Goal: Information Seeking & Learning: Learn about a topic

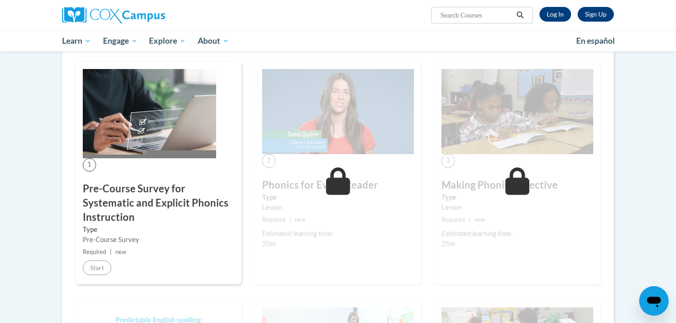
scroll to position [150, 0]
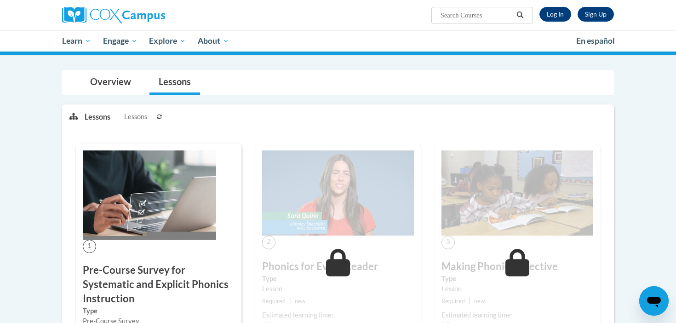
scroll to position [150, 0]
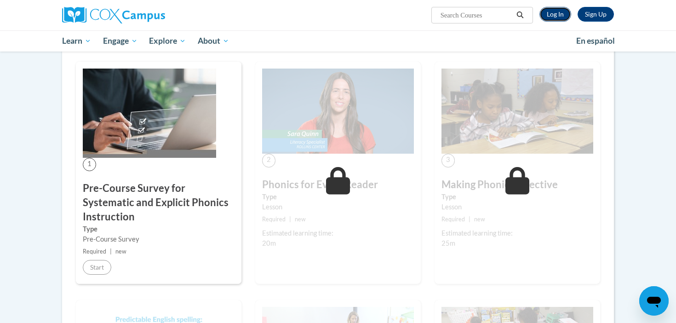
click at [560, 15] on link "Log In" at bounding box center [556, 14] width 32 height 15
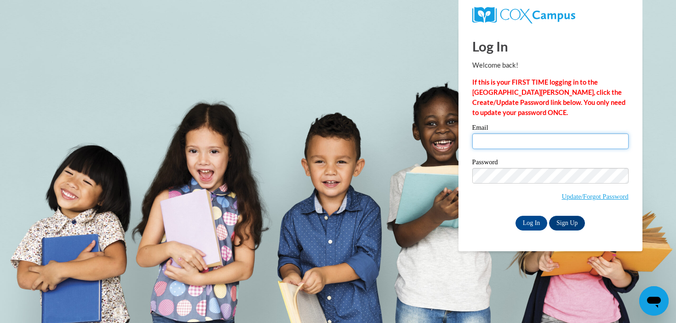
click at [525, 140] on input "Email" at bounding box center [551, 141] width 156 height 16
click at [522, 143] on input "Email" at bounding box center [551, 141] width 156 height 16
type input "mhanson@mtsd.k12.wi.us"
click at [516, 216] on input "Log In" at bounding box center [532, 223] width 32 height 15
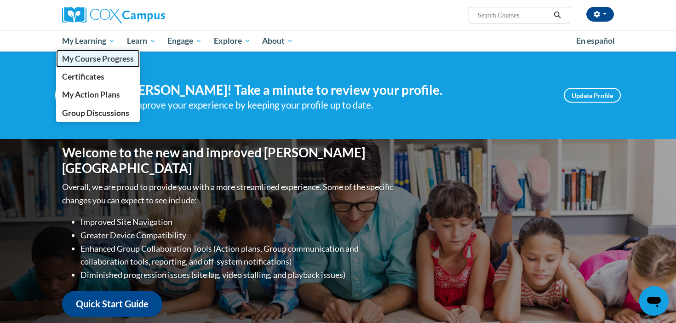
click at [85, 58] on span "My Course Progress" at bounding box center [98, 59] width 72 height 10
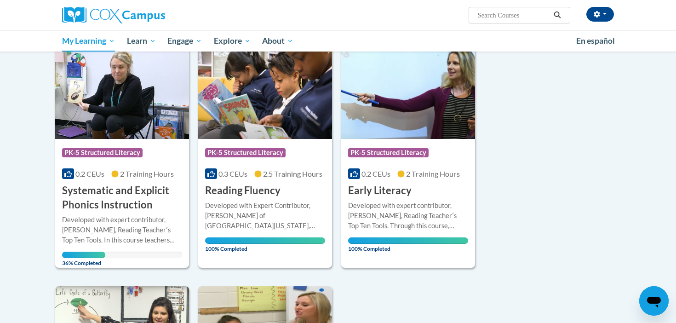
scroll to position [121, 0]
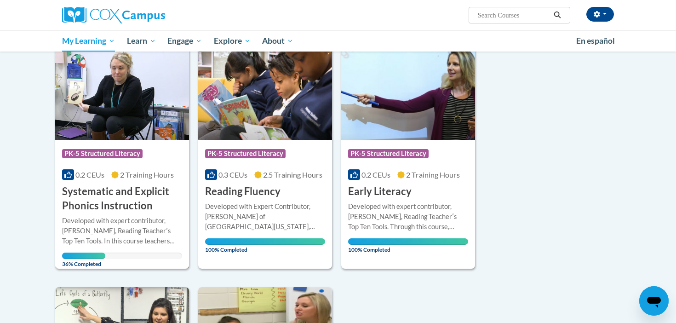
click at [88, 198] on h3 "Systematic and Explicit Phonics Instruction" at bounding box center [122, 198] width 120 height 29
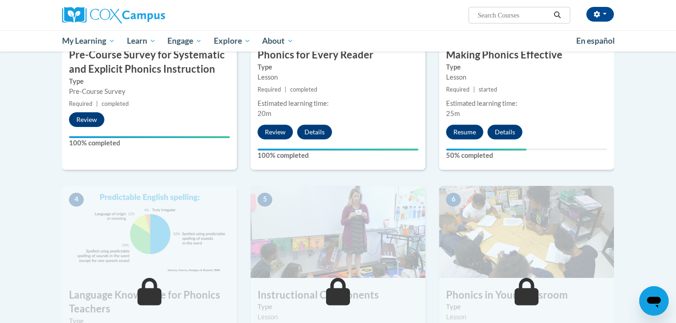
scroll to position [293, 0]
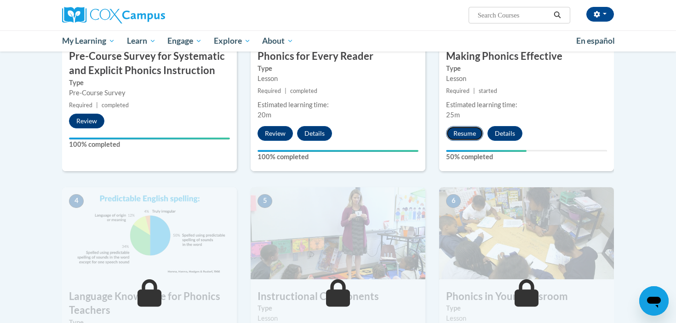
click at [467, 132] on button "Resume" at bounding box center [464, 133] width 37 height 15
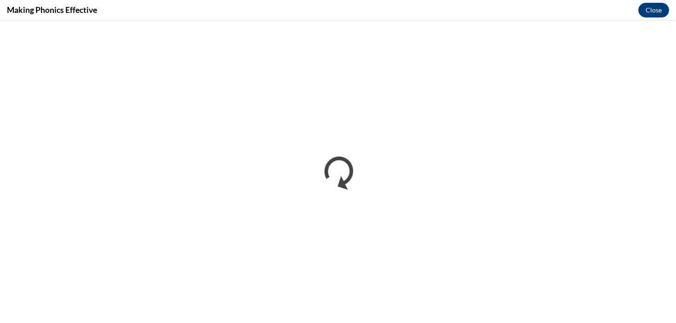
scroll to position [0, 0]
